Goal: Find specific page/section: Find specific page/section

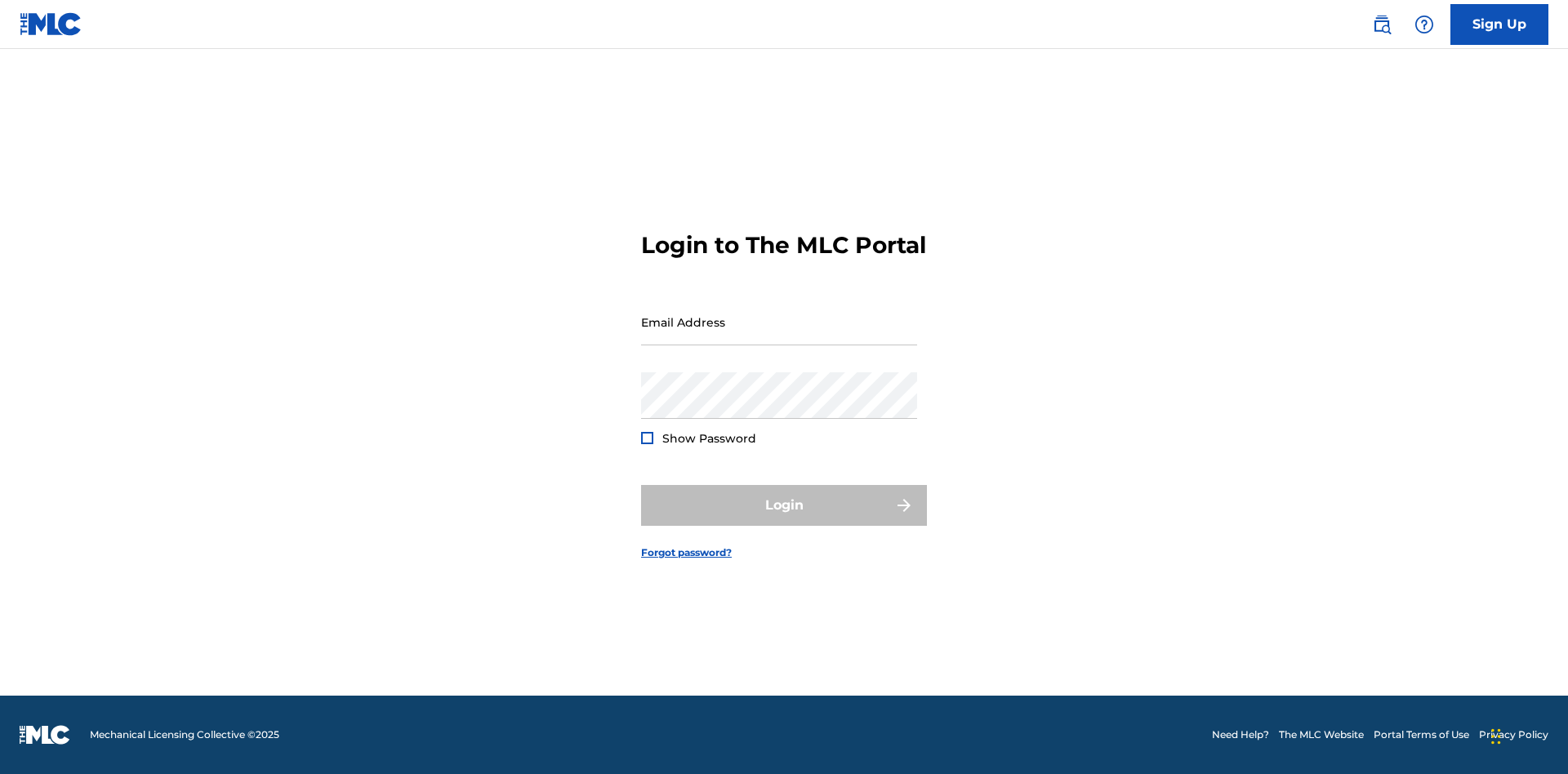
scroll to position [21, 0]
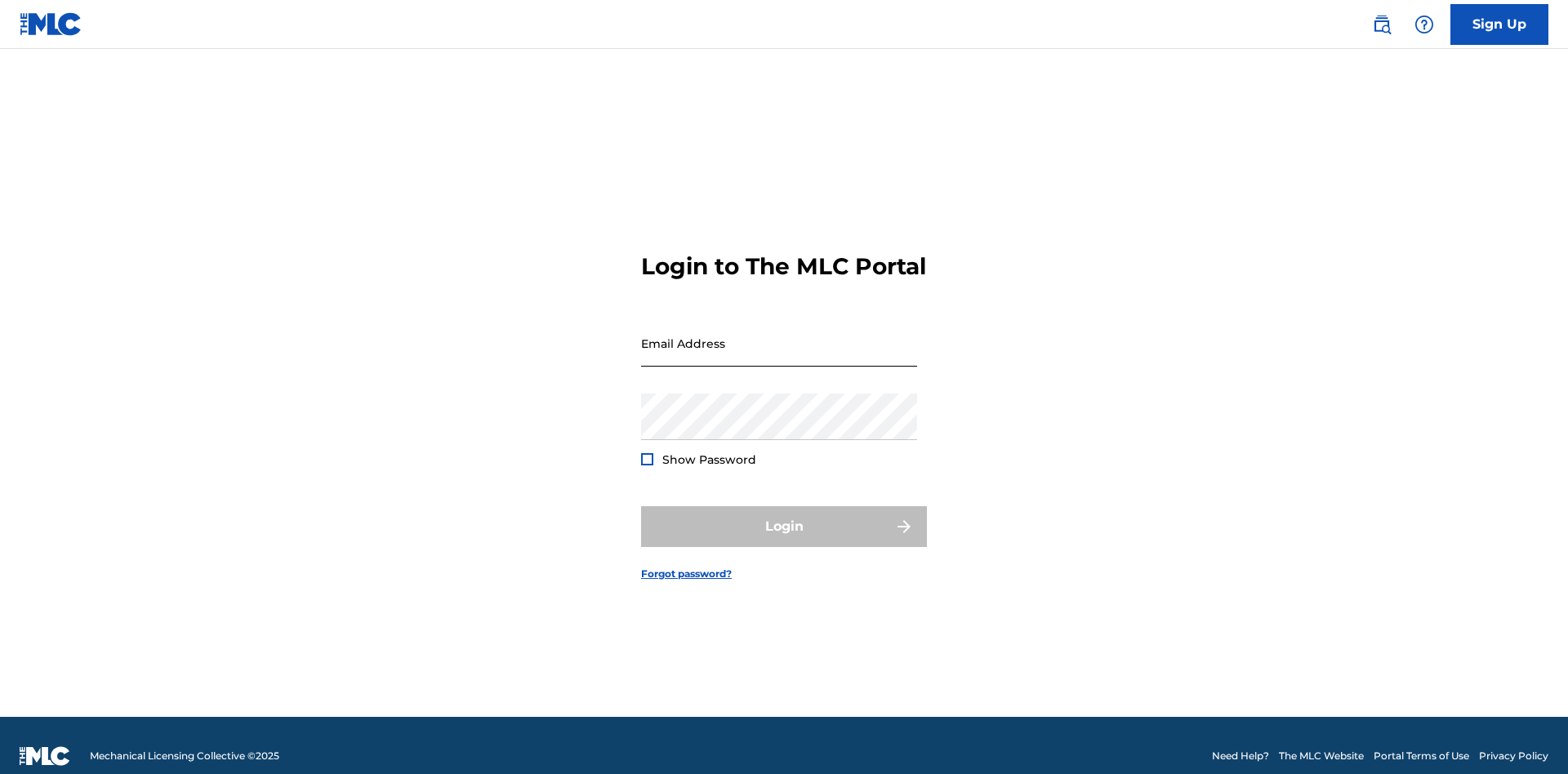
click at [779, 336] on input "Email Address" at bounding box center [779, 342] width 276 height 46
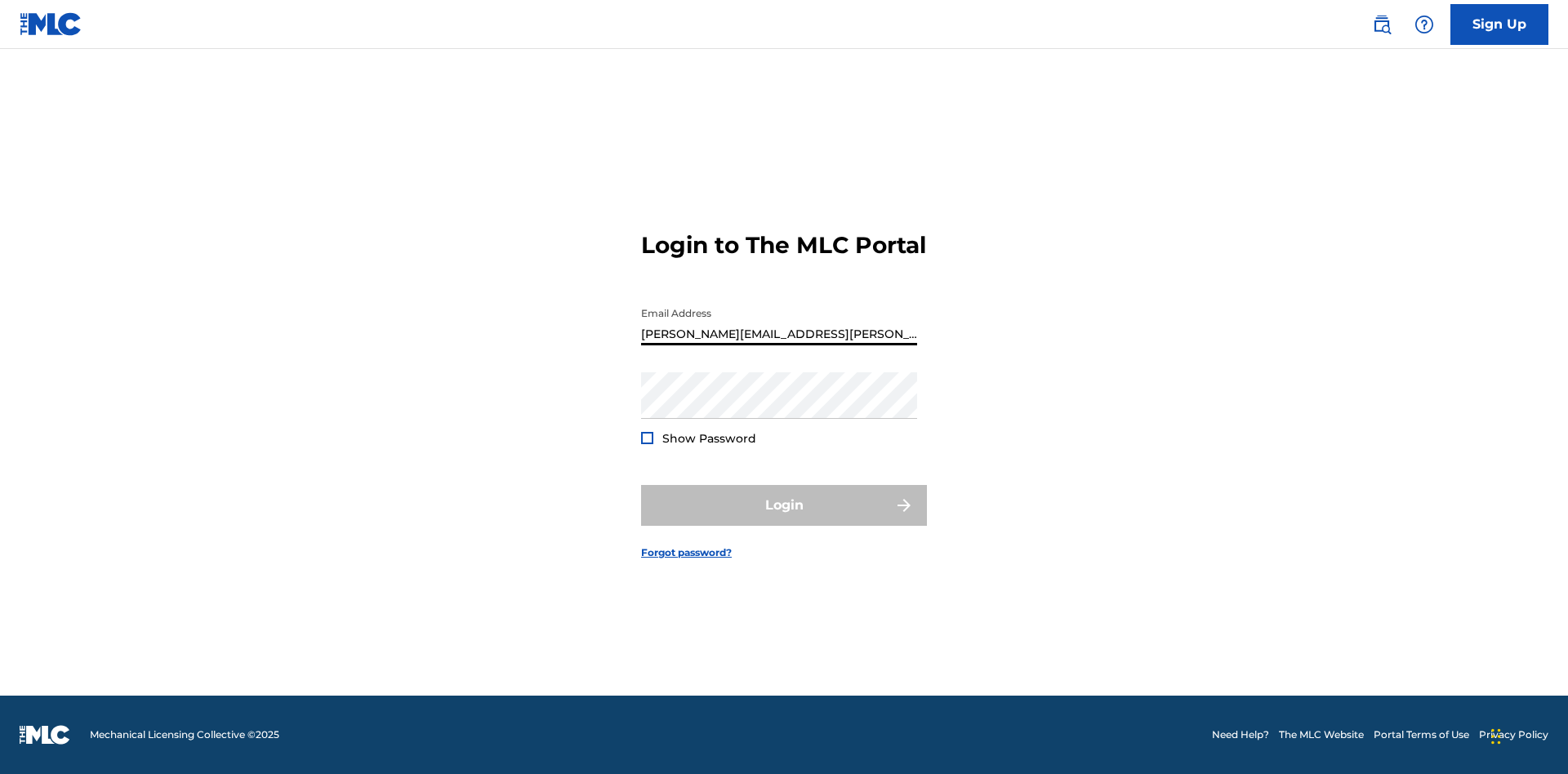
type input "Krystal.Ribble@themlc.com"
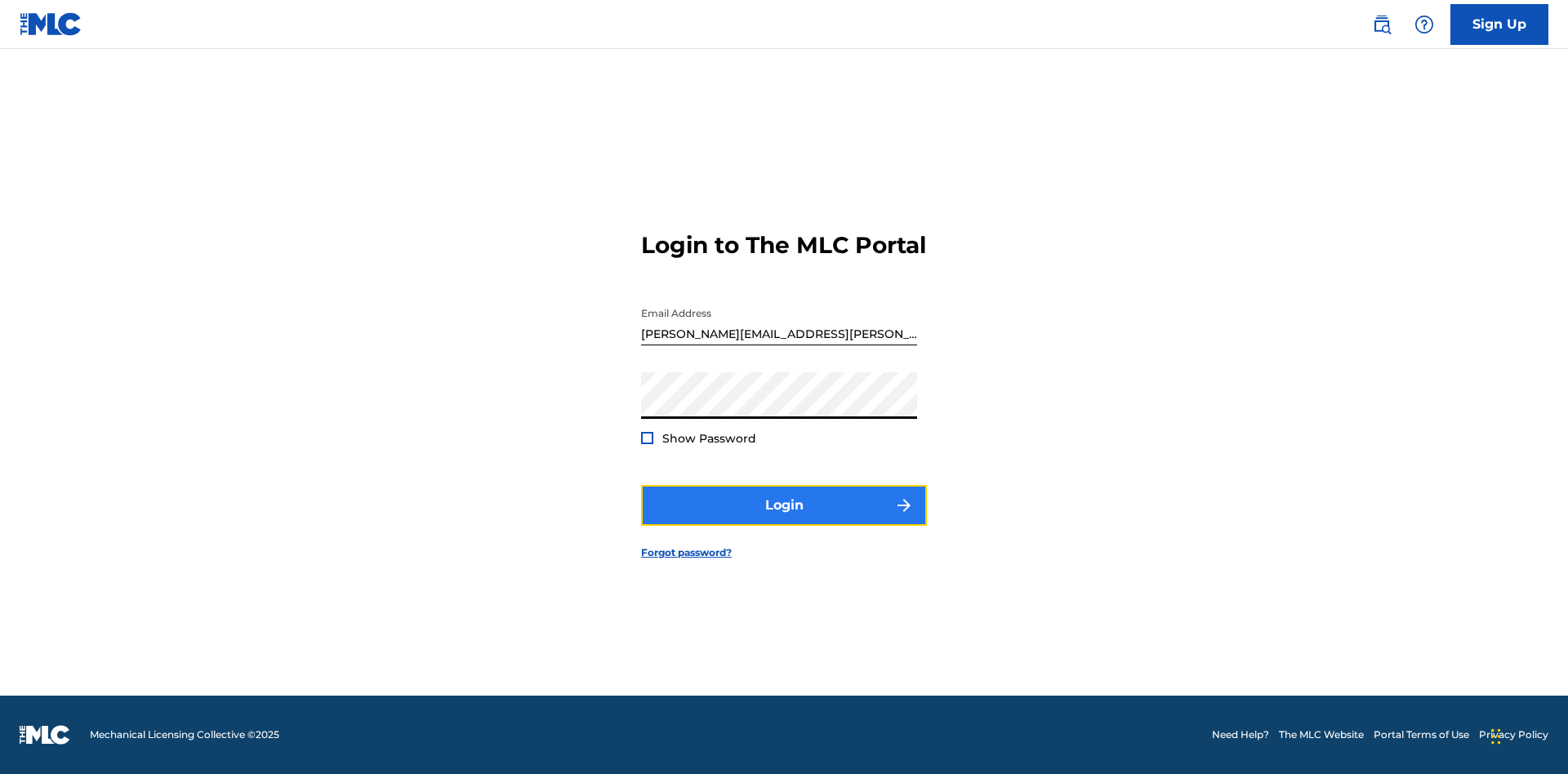
click at [784, 519] on button "Login" at bounding box center [784, 505] width 286 height 41
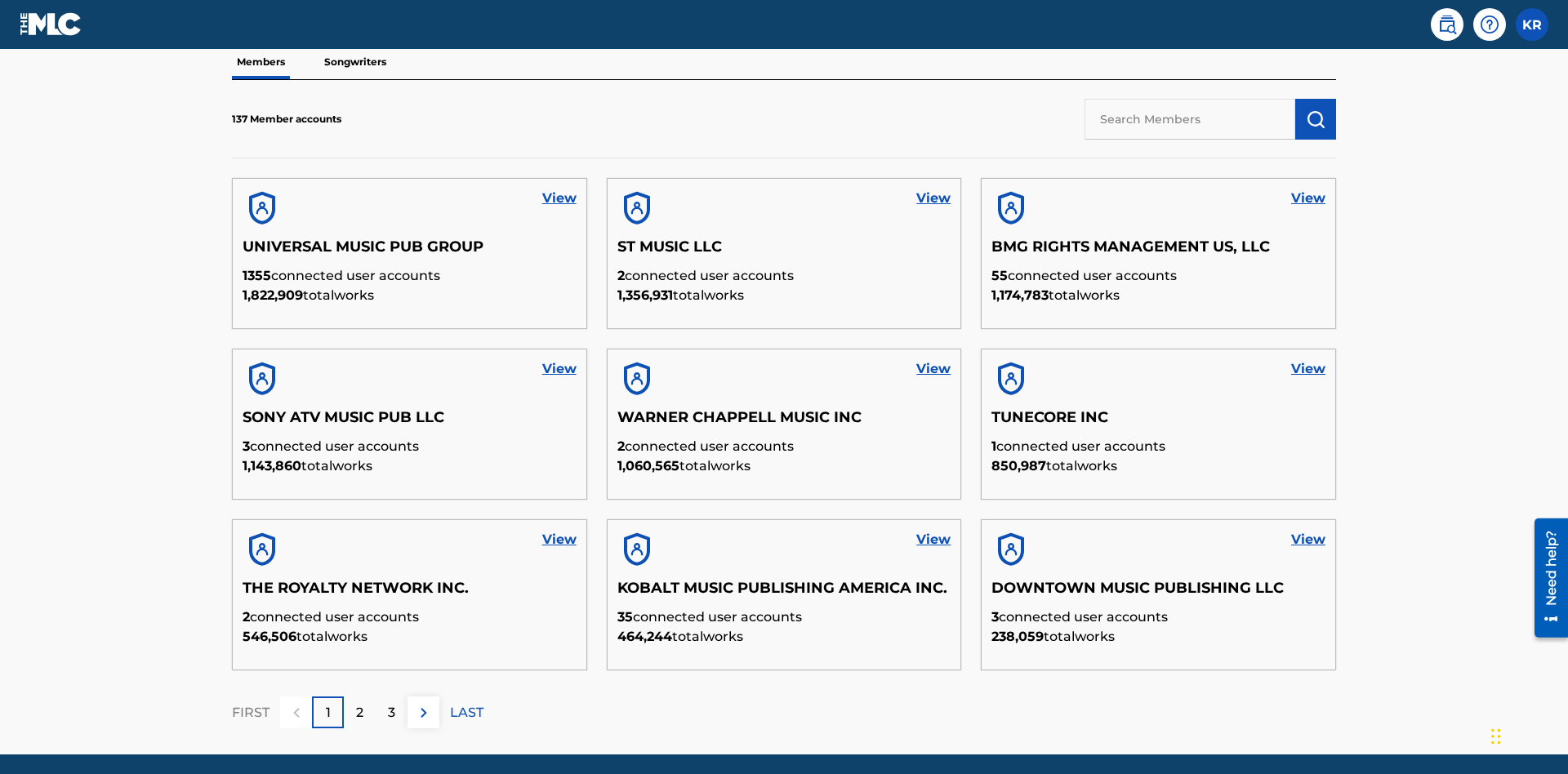
click at [1190, 119] on input "text" at bounding box center [1189, 119] width 211 height 41
type input "King McTesterson"
click at [1316, 110] on img "submit" at bounding box center [1316, 119] width 20 height 20
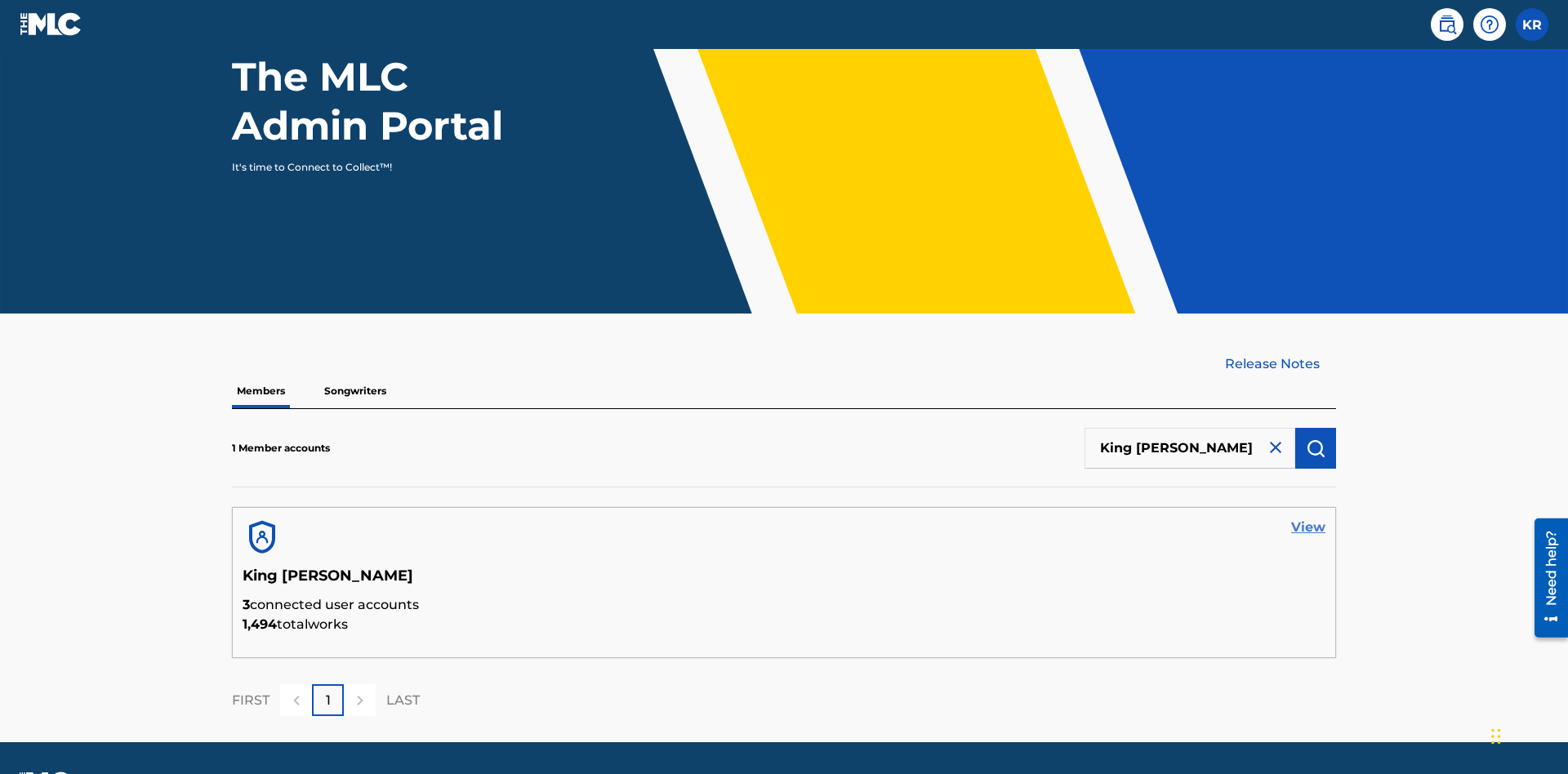
click at [1308, 518] on link "View" at bounding box center [1309, 528] width 34 height 20
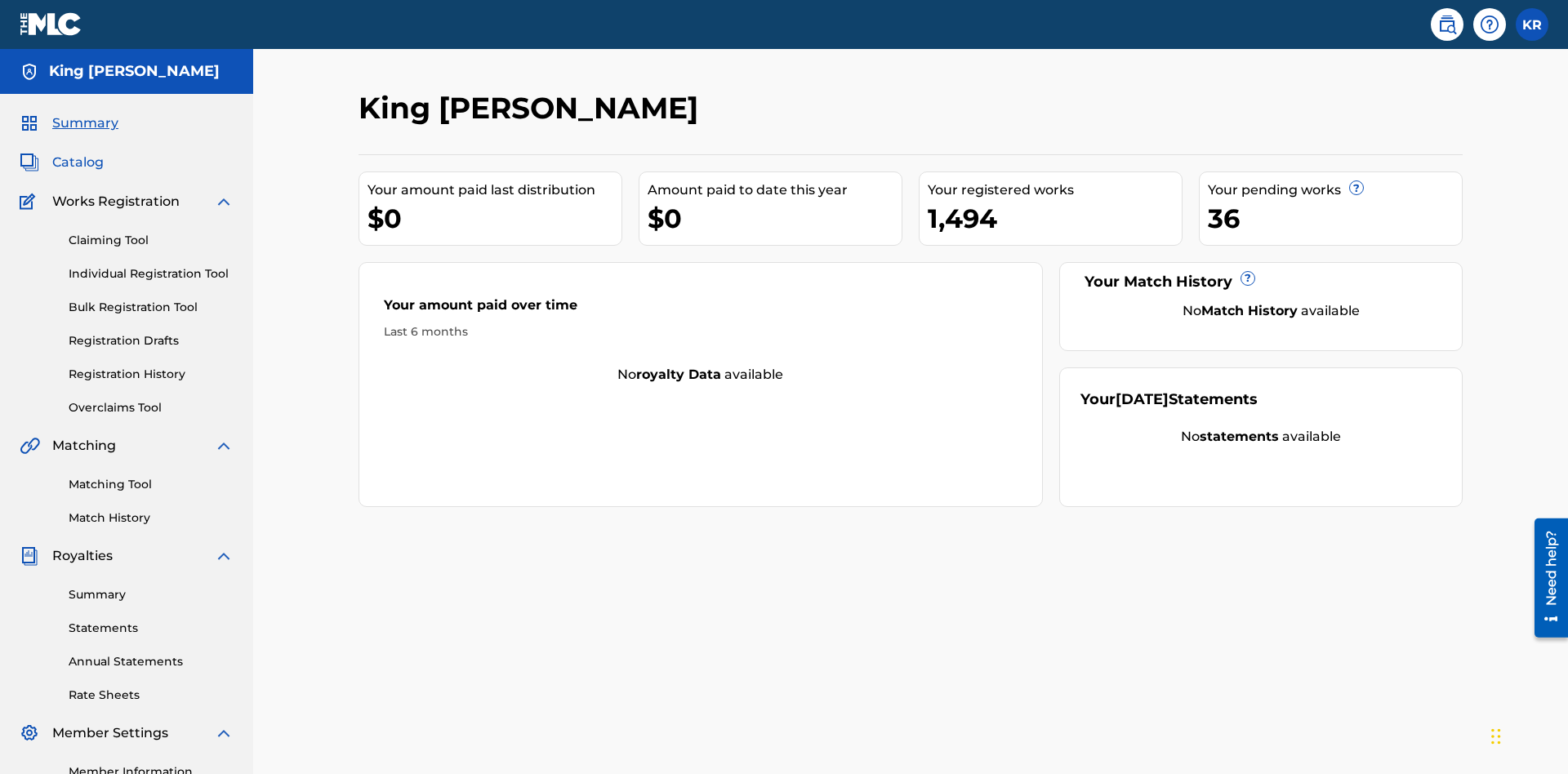
click at [78, 153] on span "Catalog" at bounding box center [78, 163] width 52 height 20
